Goal: Task Accomplishment & Management: Manage account settings

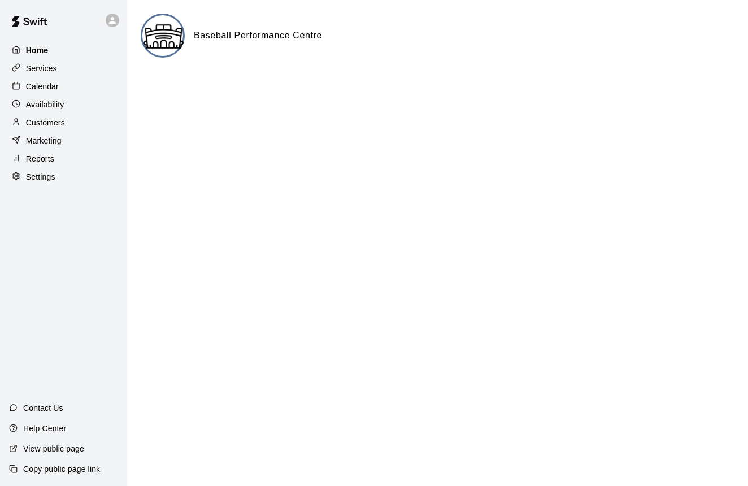
click at [40, 50] on p "Home" at bounding box center [37, 50] width 23 height 11
click at [53, 65] on p "Services" at bounding box center [41, 68] width 31 height 11
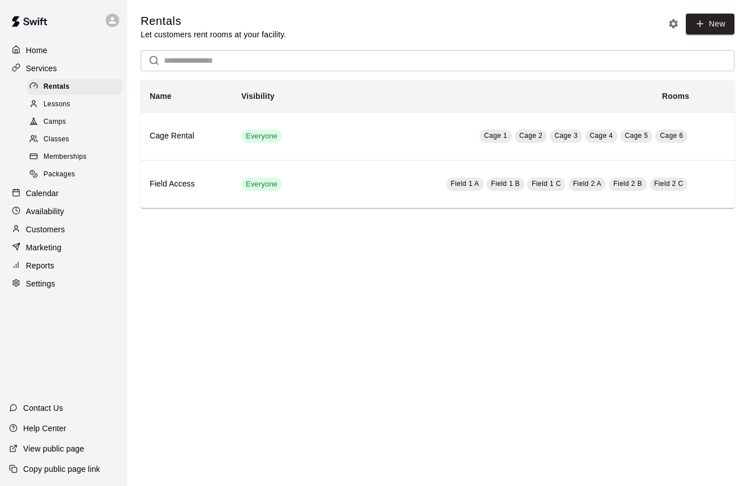
click at [64, 104] on span "Lessons" at bounding box center [57, 104] width 27 height 11
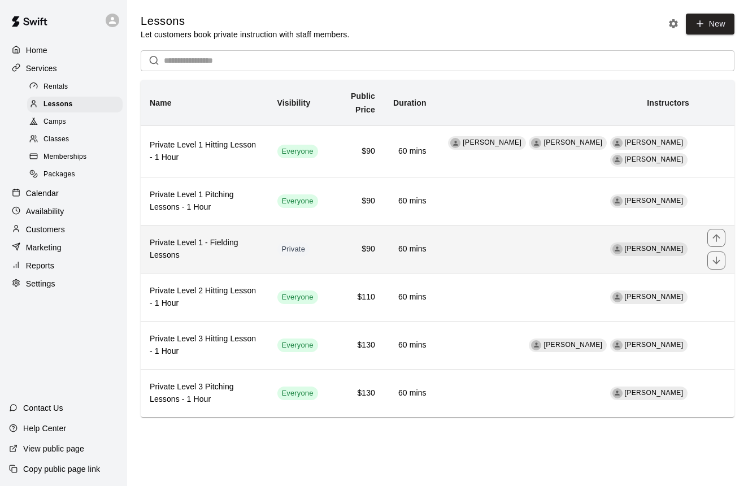
click at [497, 254] on td "[PERSON_NAME]" at bounding box center [567, 249] width 263 height 48
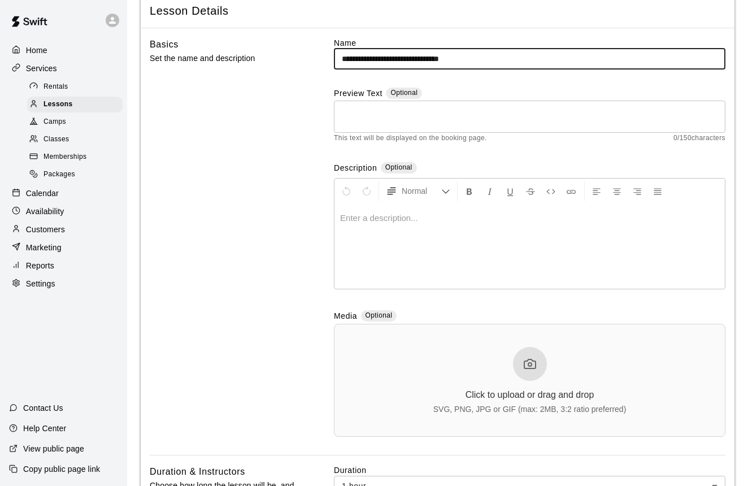
scroll to position [91, 0]
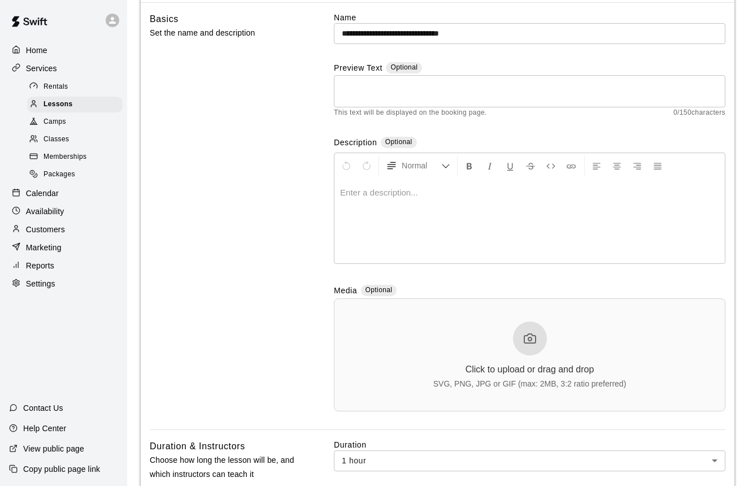
click at [537, 344] on div at bounding box center [530, 339] width 34 height 34
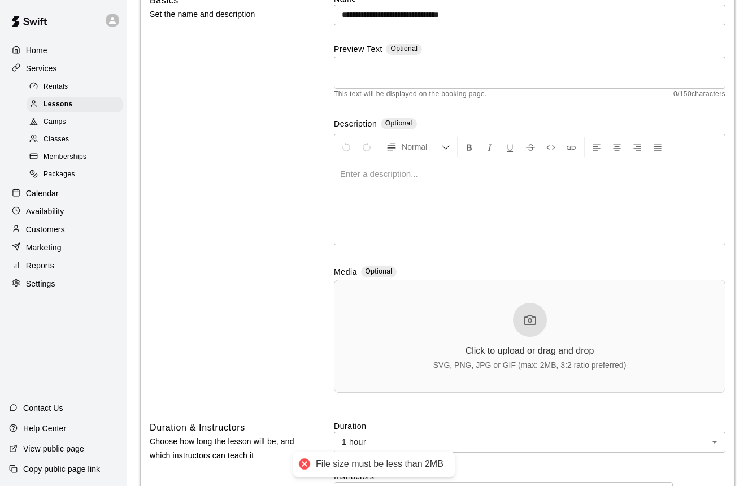
scroll to position [112, 0]
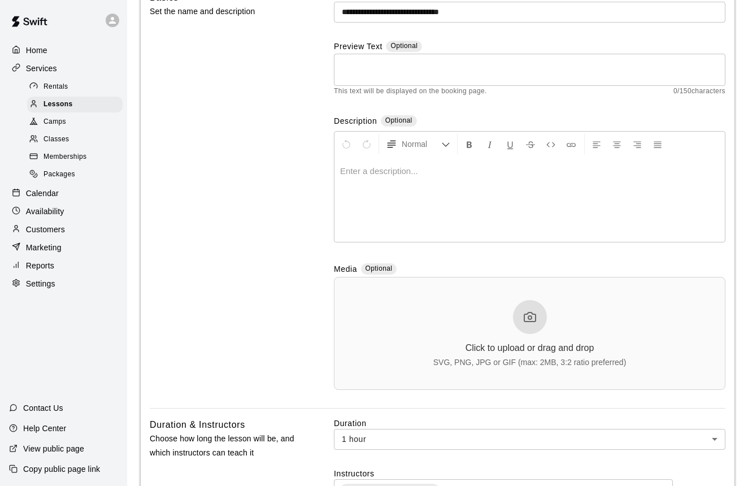
click at [528, 316] on circle at bounding box center [529, 317] width 3 height 3
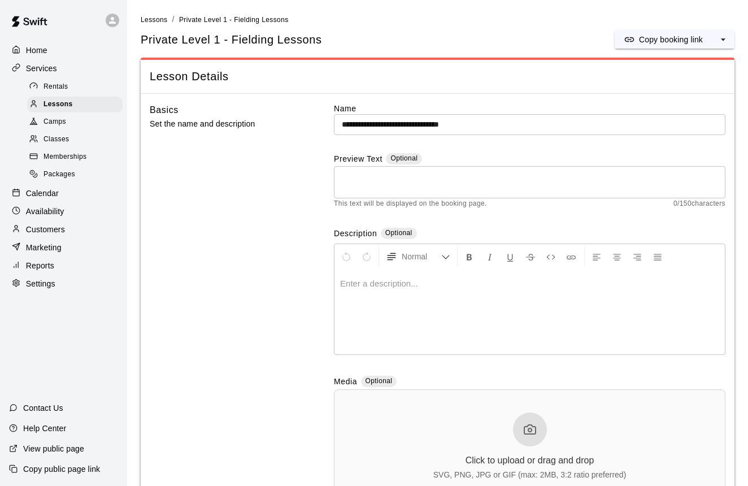
scroll to position [0, 0]
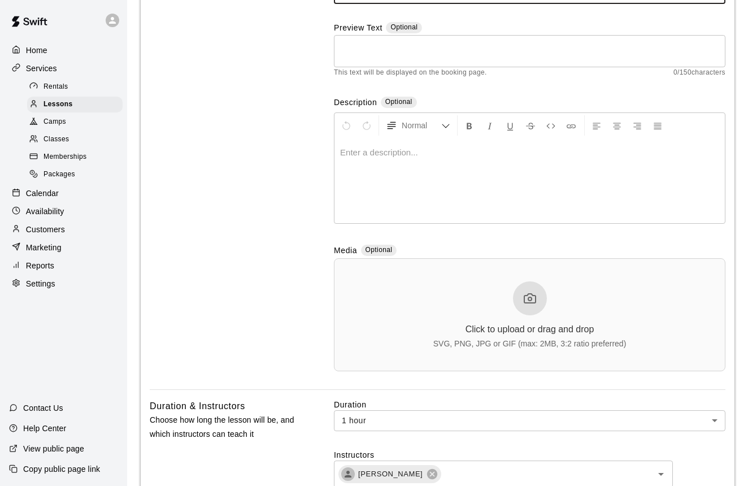
scroll to position [144, 0]
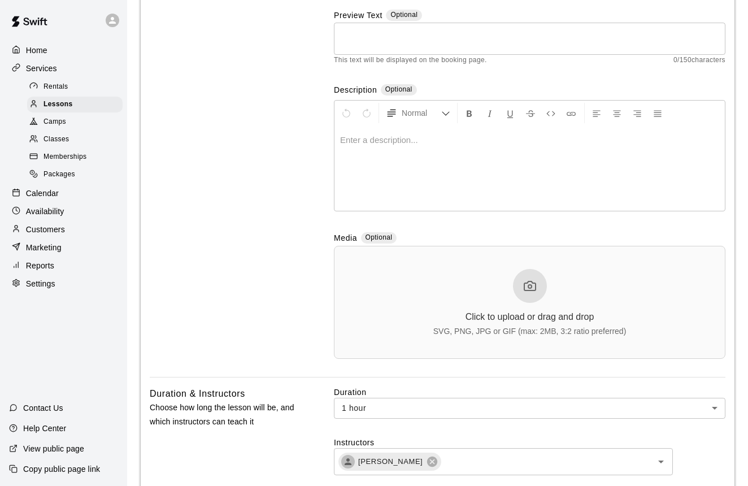
click at [512, 329] on div "SVG, PNG, JPG or GIF (max: 2MB, 3:2 ratio preferred)" at bounding box center [529, 331] width 193 height 9
click at [473, 289] on div "Click to upload or drag and drop SVG, PNG, JPG or GIF (max: 2MB, 3:2 ratio pref…" at bounding box center [529, 302] width 193 height 67
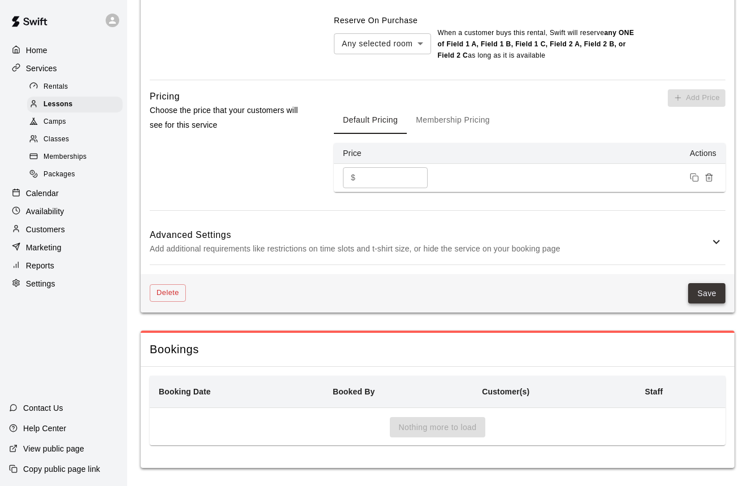
scroll to position [1101, 0]
click at [717, 288] on button "Save" at bounding box center [706, 294] width 37 height 21
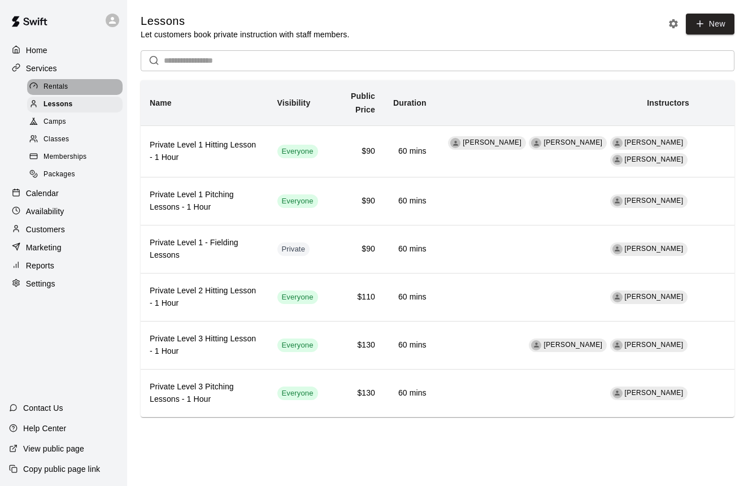
click at [64, 86] on span "Rentals" at bounding box center [56, 86] width 25 height 11
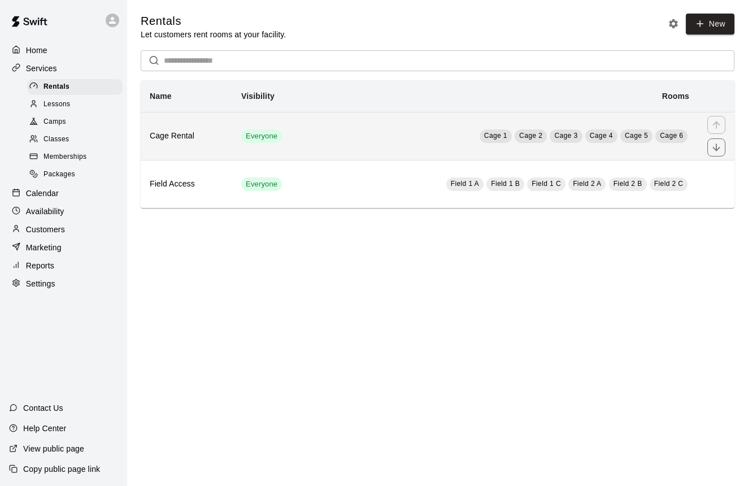
click at [211, 135] on h6 "Cage Rental" at bounding box center [186, 136] width 73 height 12
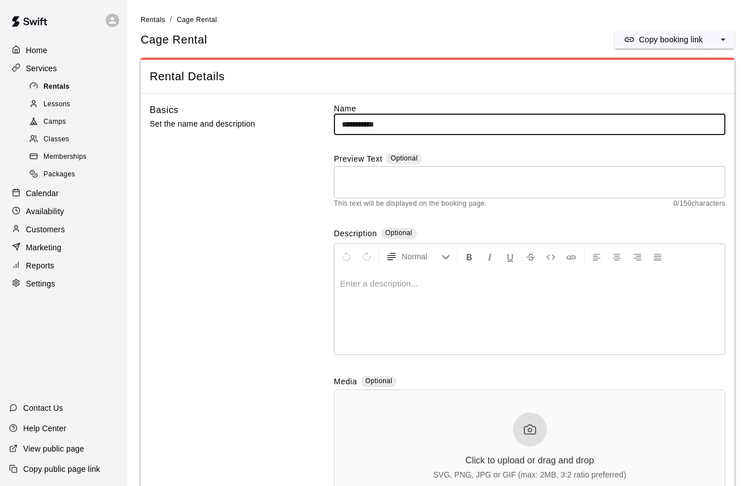
click at [71, 84] on div "Rentals" at bounding box center [75, 87] width 96 height 16
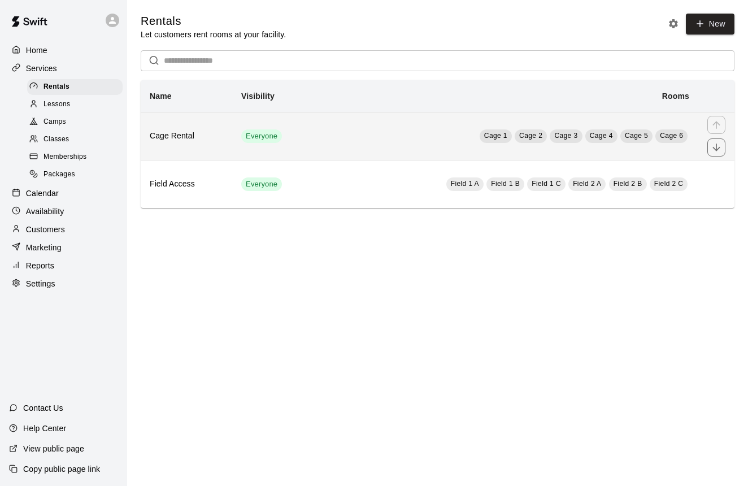
click at [198, 137] on h6 "Cage Rental" at bounding box center [186, 136] width 73 height 12
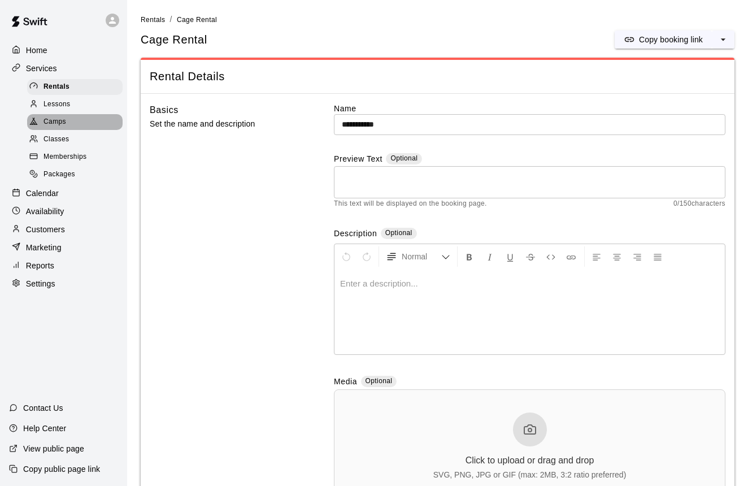
click at [64, 122] on span "Camps" at bounding box center [55, 121] width 23 height 11
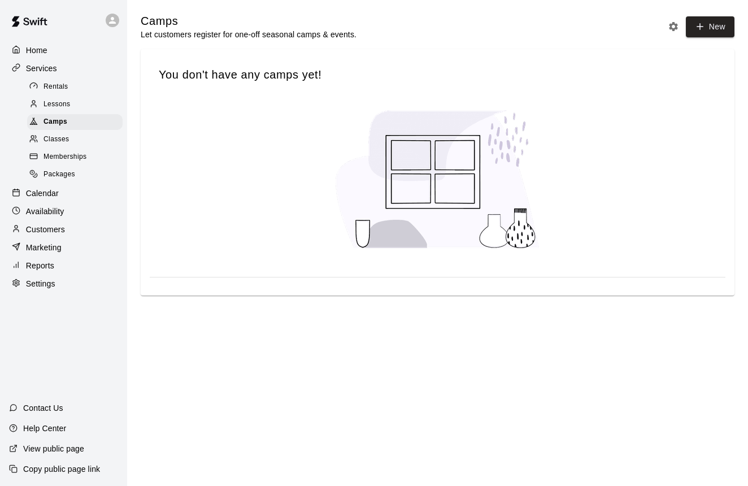
click at [61, 137] on span "Classes" at bounding box center [56, 139] width 25 height 11
click at [66, 154] on span "Memberships" at bounding box center [65, 156] width 43 height 11
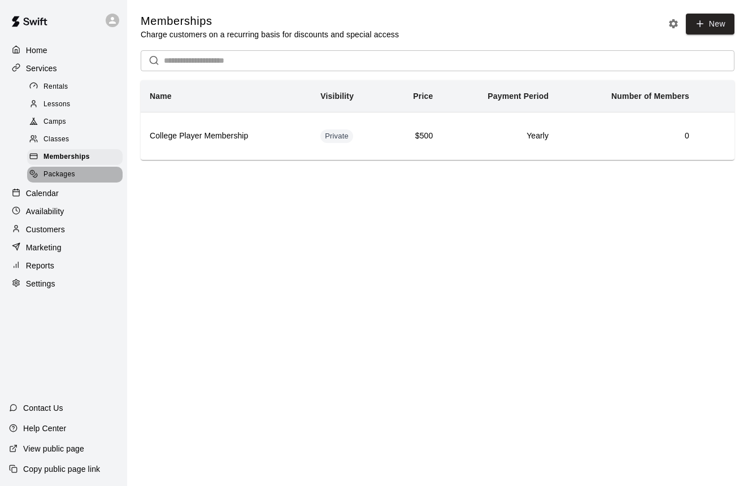
click at [59, 169] on span "Packages" at bounding box center [60, 174] width 32 height 11
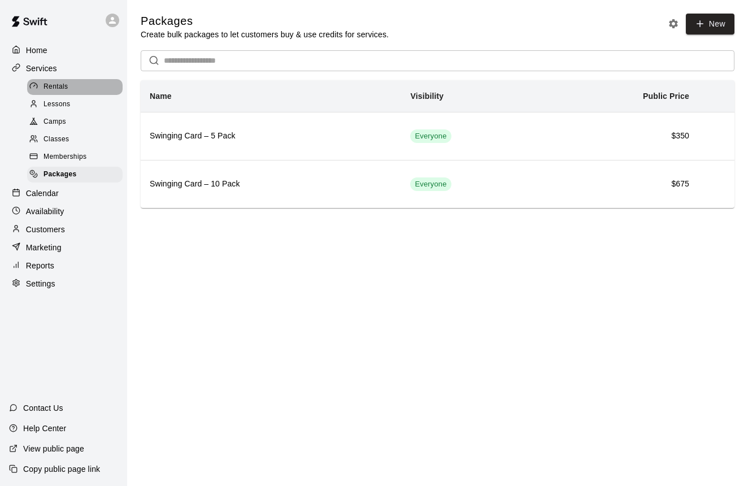
click at [60, 86] on span "Rentals" at bounding box center [56, 86] width 25 height 11
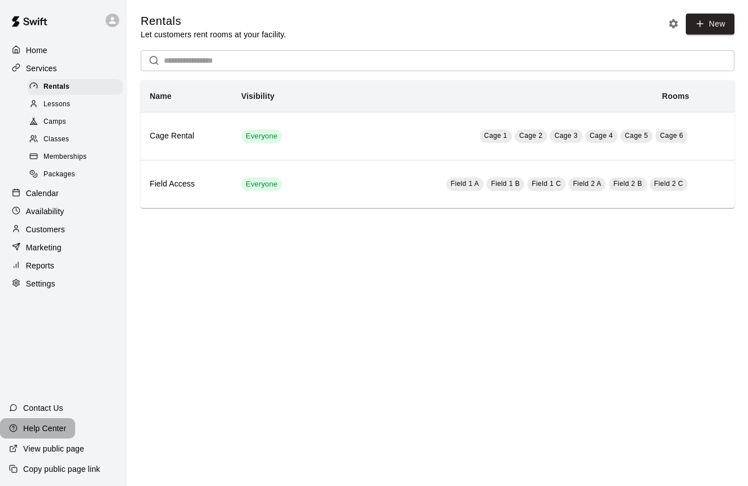
click at [40, 429] on p "Help Center" at bounding box center [44, 428] width 43 height 11
click at [50, 206] on p "Availability" at bounding box center [45, 211] width 38 height 11
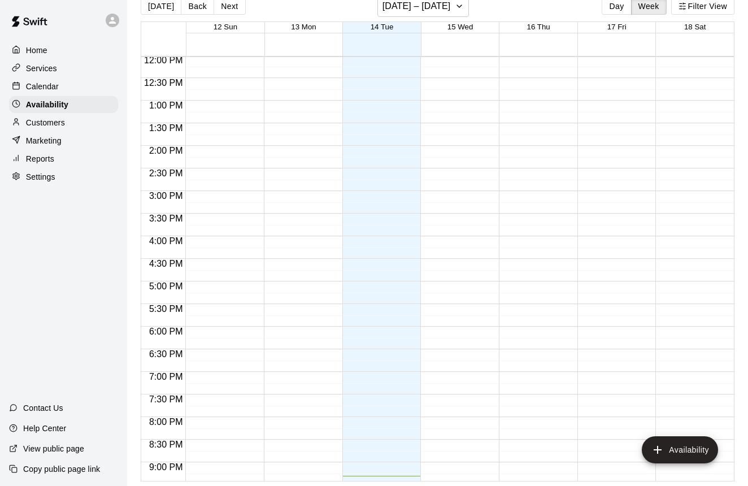
scroll to position [470, 0]
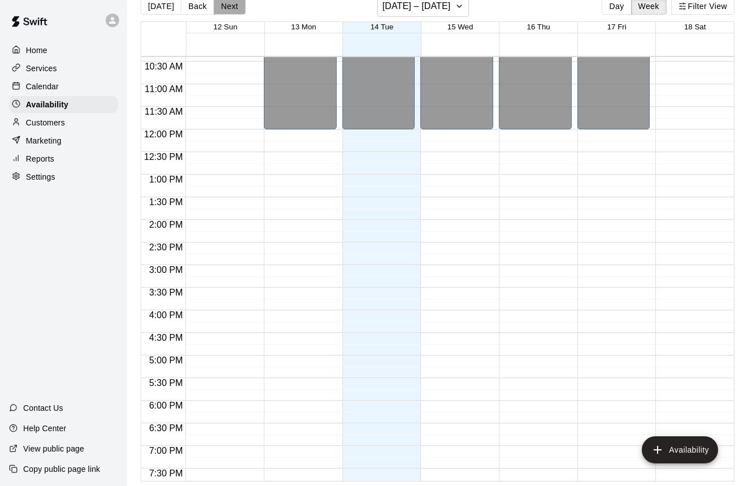
click at [224, 4] on button "Next" at bounding box center [230, 6] width 32 height 17
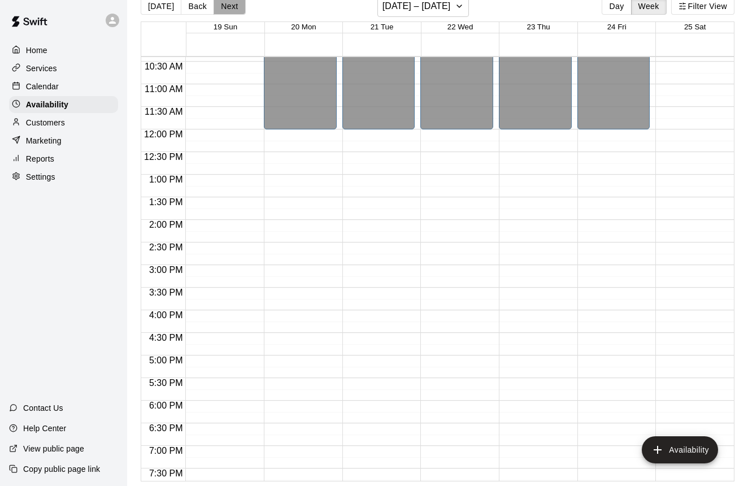
click at [224, 6] on button "Next" at bounding box center [230, 6] width 32 height 17
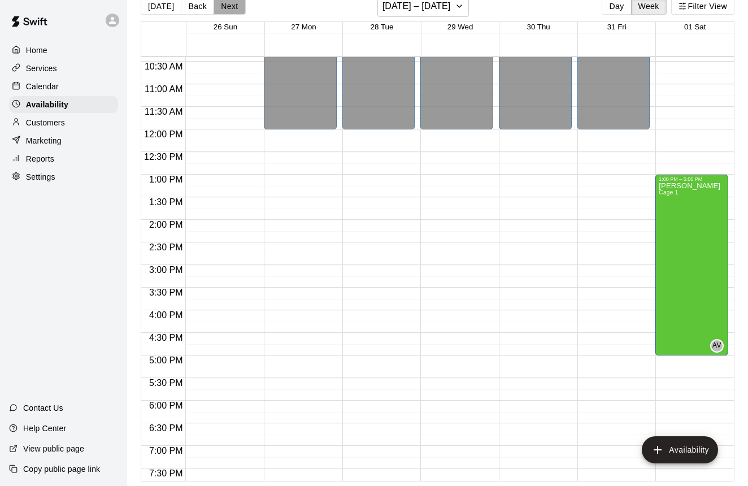
click at [224, 6] on button "Next" at bounding box center [230, 6] width 32 height 17
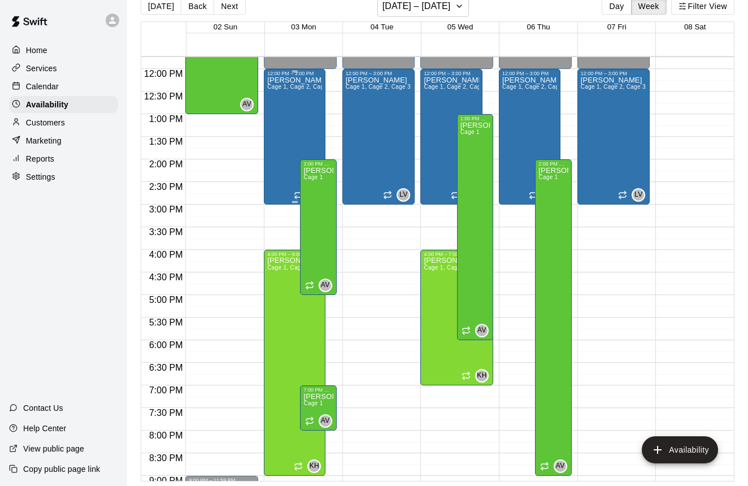
scroll to position [526, 0]
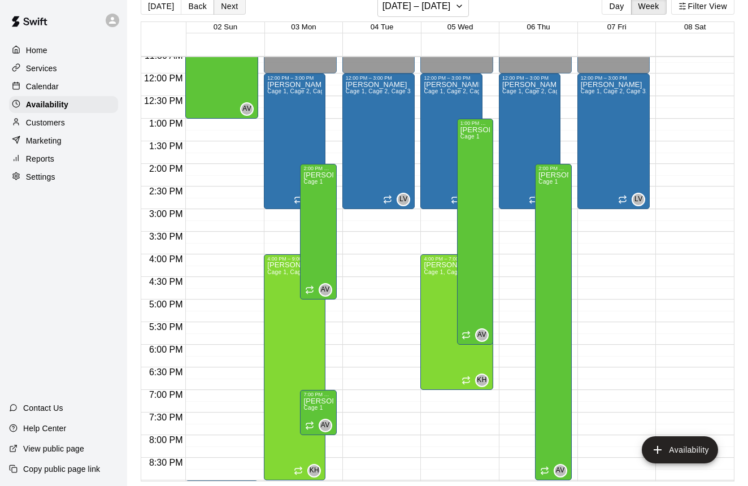
click at [226, 8] on button "Next" at bounding box center [230, 6] width 32 height 17
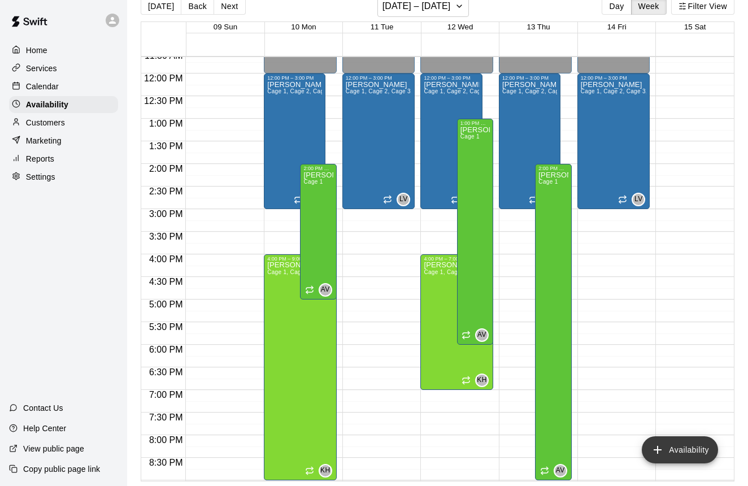
click at [680, 447] on button "Availability" at bounding box center [680, 449] width 76 height 27
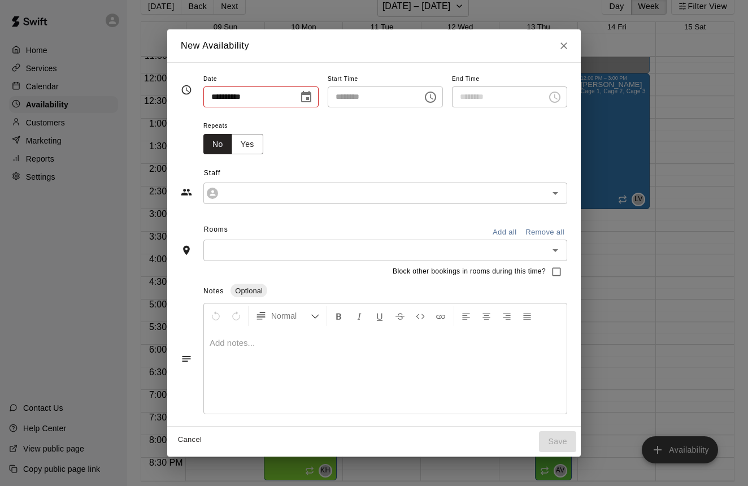
type input "**********"
type input "********"
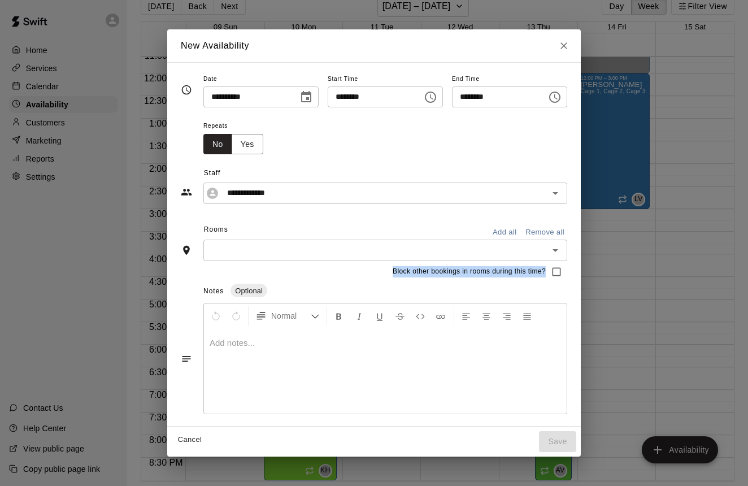
click at [558, 274] on div "Block other bookings in rooms during this time?" at bounding box center [374, 271] width 387 height 21
copy span "Block other bookings in rooms during this time?"
